Goal: Find specific page/section: Find specific page/section

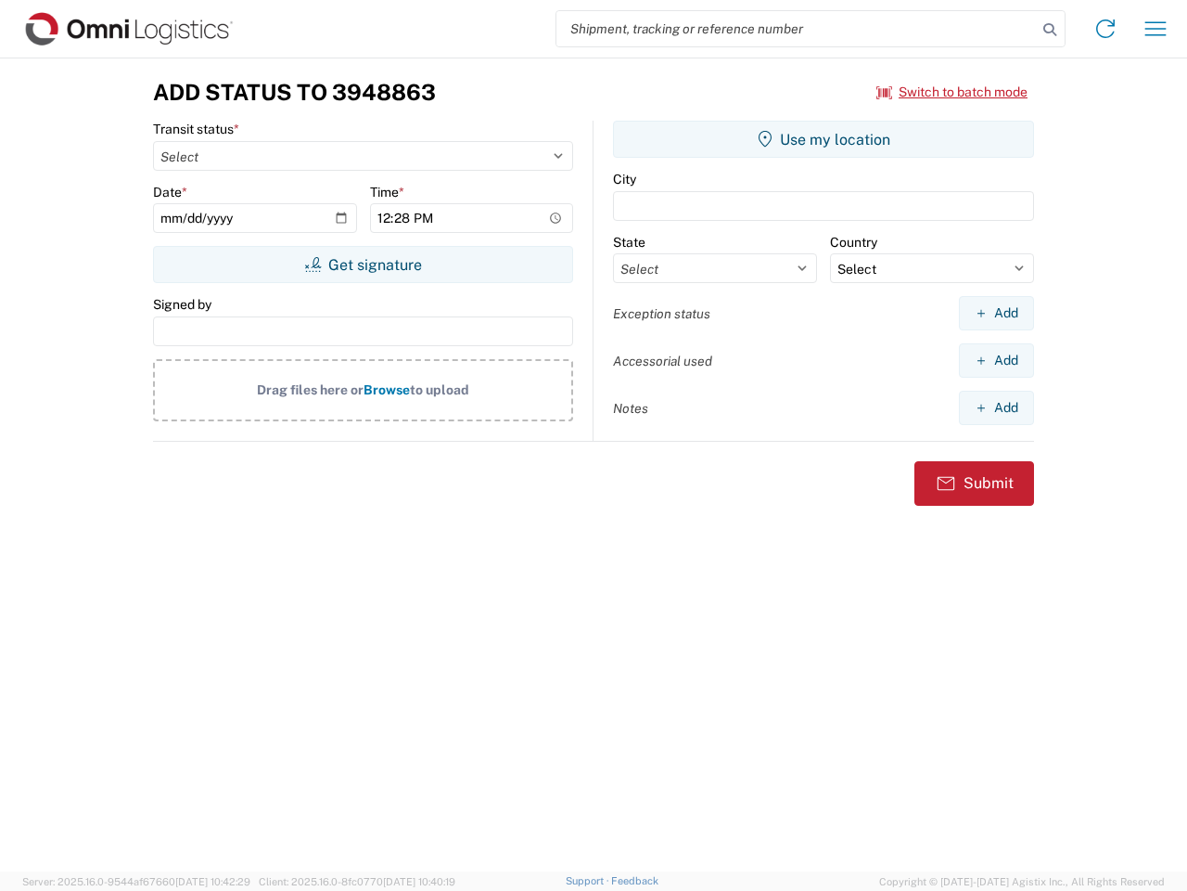
click at [797, 29] on input "search" at bounding box center [797, 28] width 481 height 35
click at [1050, 30] on icon at bounding box center [1050, 30] width 26 height 26
click at [1106, 29] on icon at bounding box center [1106, 29] width 30 height 30
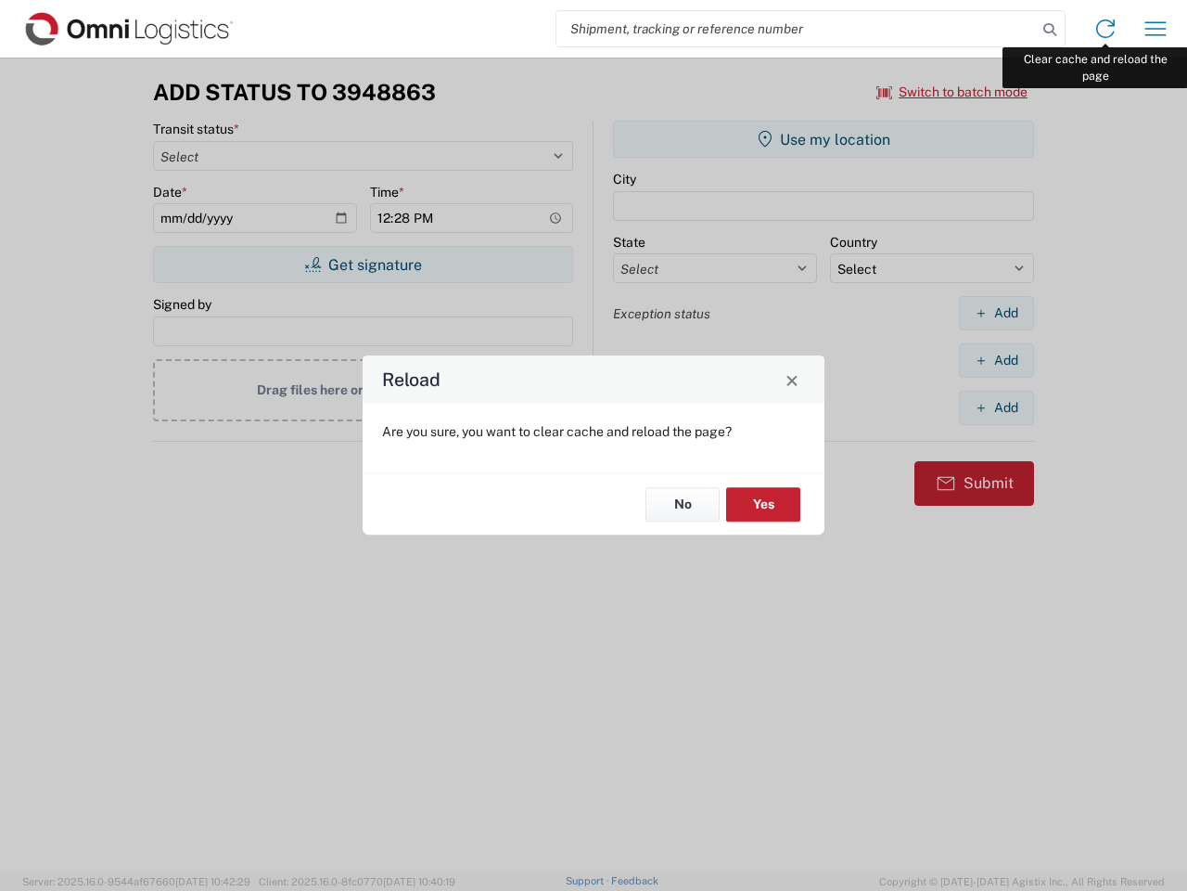
click at [1156, 29] on div "Reload Are you sure, you want to clear cache and reload the page? No Yes" at bounding box center [593, 445] width 1187 height 891
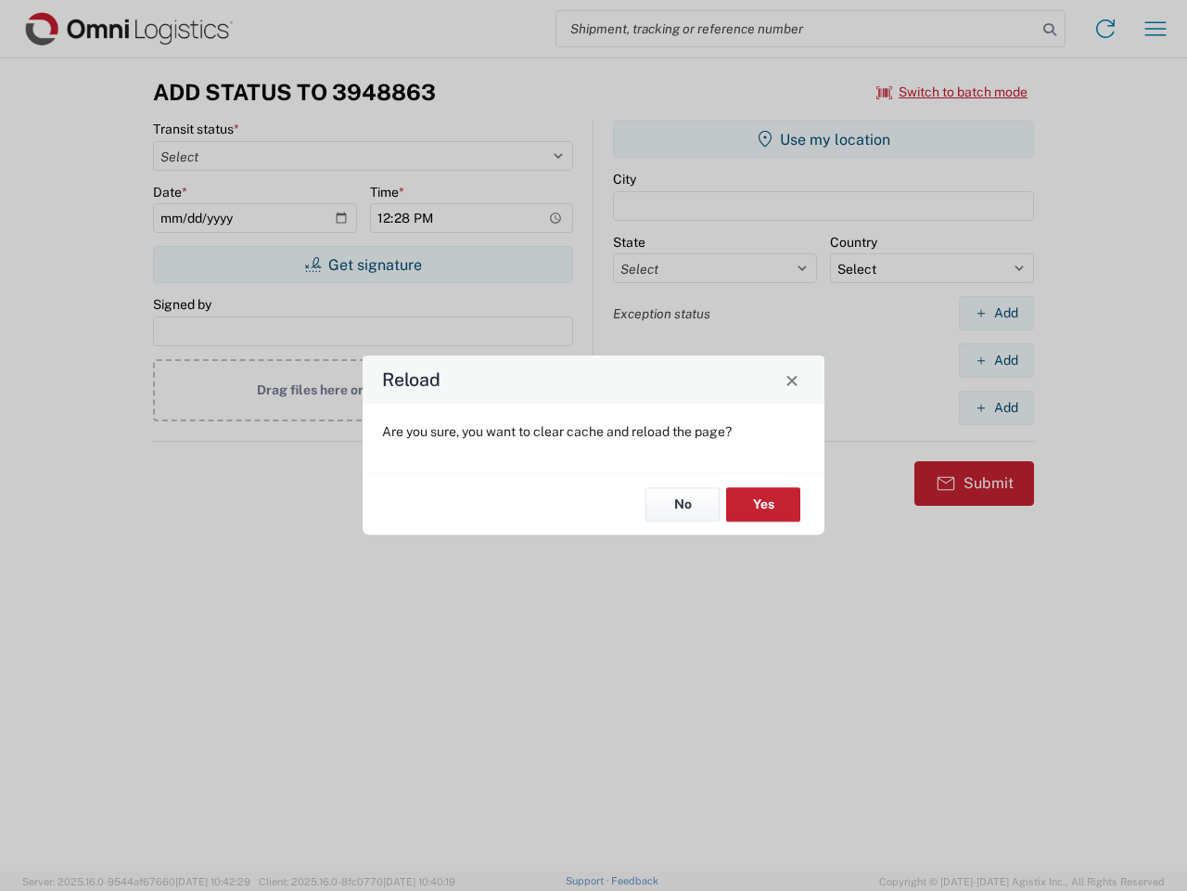
click at [953, 92] on div "Reload Are you sure, you want to clear cache and reload the page? No Yes" at bounding box center [593, 445] width 1187 height 891
click at [363, 264] on div "Reload Are you sure, you want to clear cache and reload the page? No Yes" at bounding box center [593, 445] width 1187 height 891
click at [824, 139] on div "Reload Are you sure, you want to clear cache and reload the page? No Yes" at bounding box center [593, 445] width 1187 height 891
click at [996, 313] on div "Reload Are you sure, you want to clear cache and reload the page? No Yes" at bounding box center [593, 445] width 1187 height 891
click at [996, 360] on div "Reload Are you sure, you want to clear cache and reload the page? No Yes" at bounding box center [593, 445] width 1187 height 891
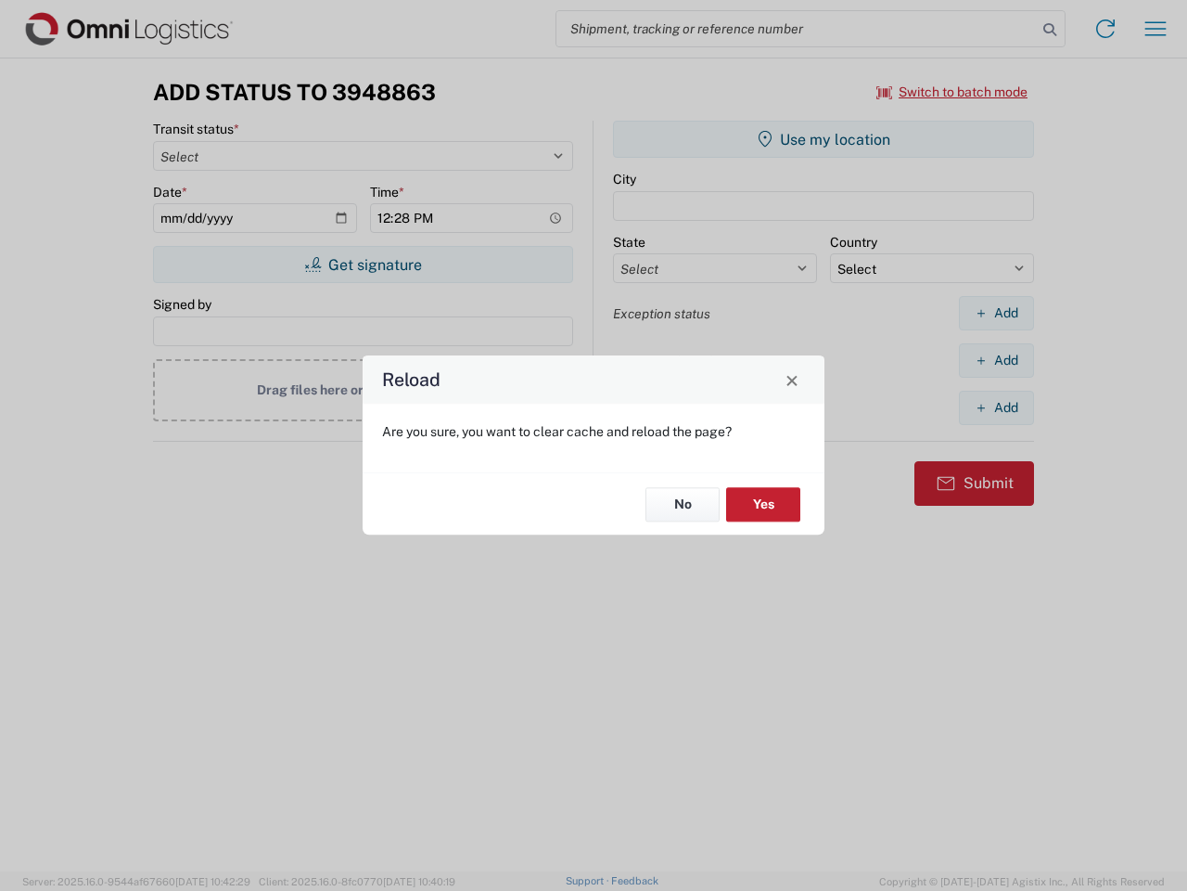
click at [996, 407] on div "Reload Are you sure, you want to clear cache and reload the page? No Yes" at bounding box center [593, 445] width 1187 height 891
